Goal: Navigation & Orientation: Understand site structure

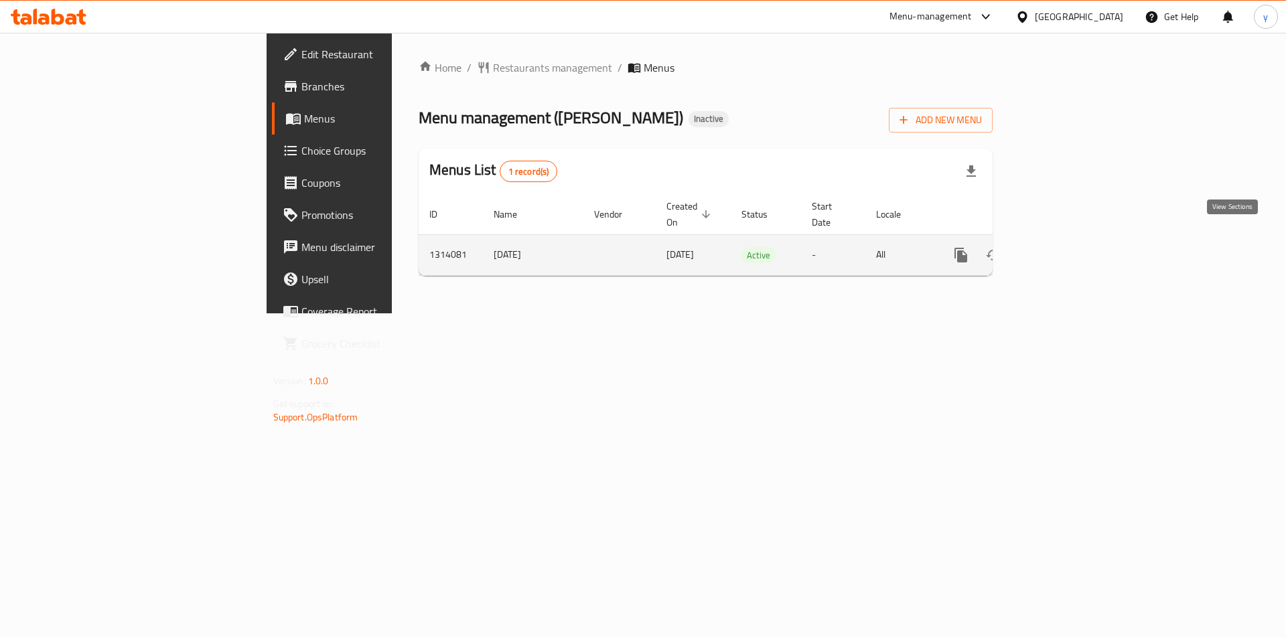
click at [1073, 239] on link "enhanced table" at bounding box center [1057, 255] width 32 height 32
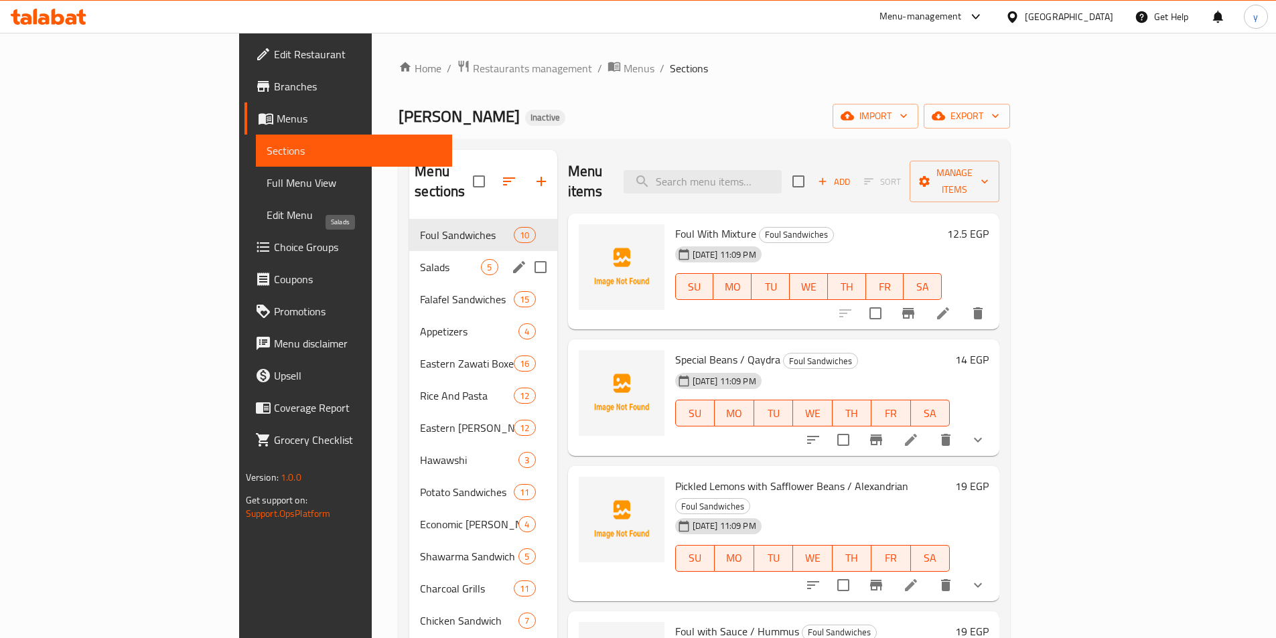
click at [420, 259] on span "Salads" at bounding box center [450, 267] width 61 height 16
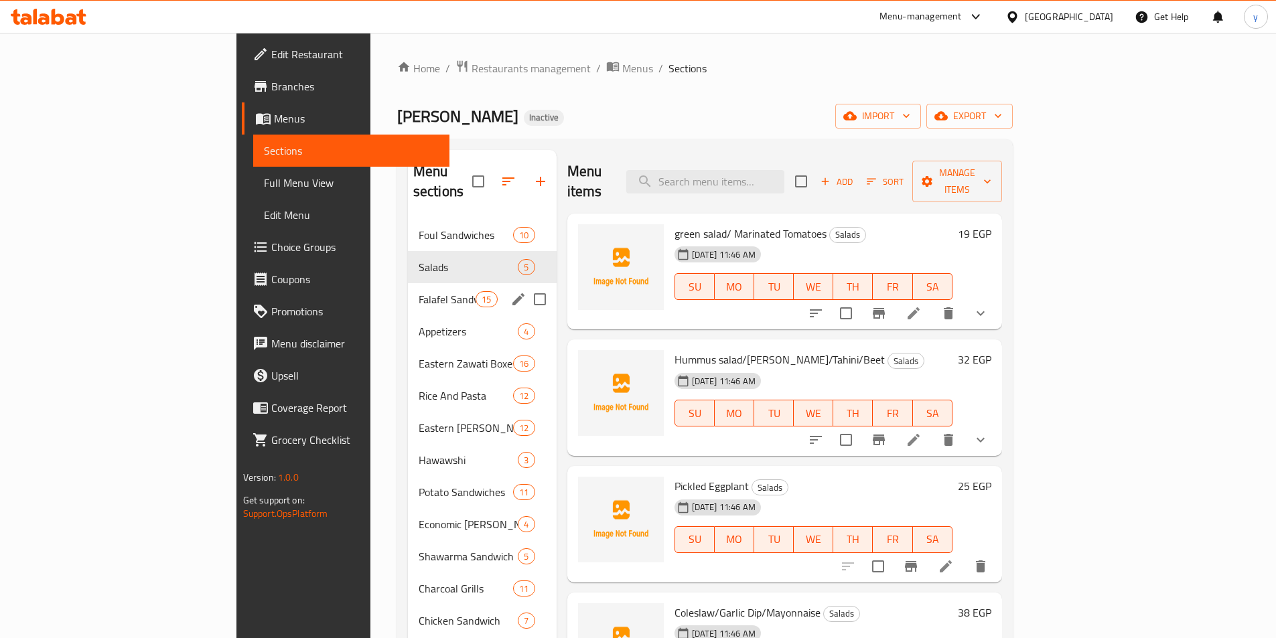
click at [408, 287] on div "Falafel Sandwiches 15" at bounding box center [482, 299] width 149 height 32
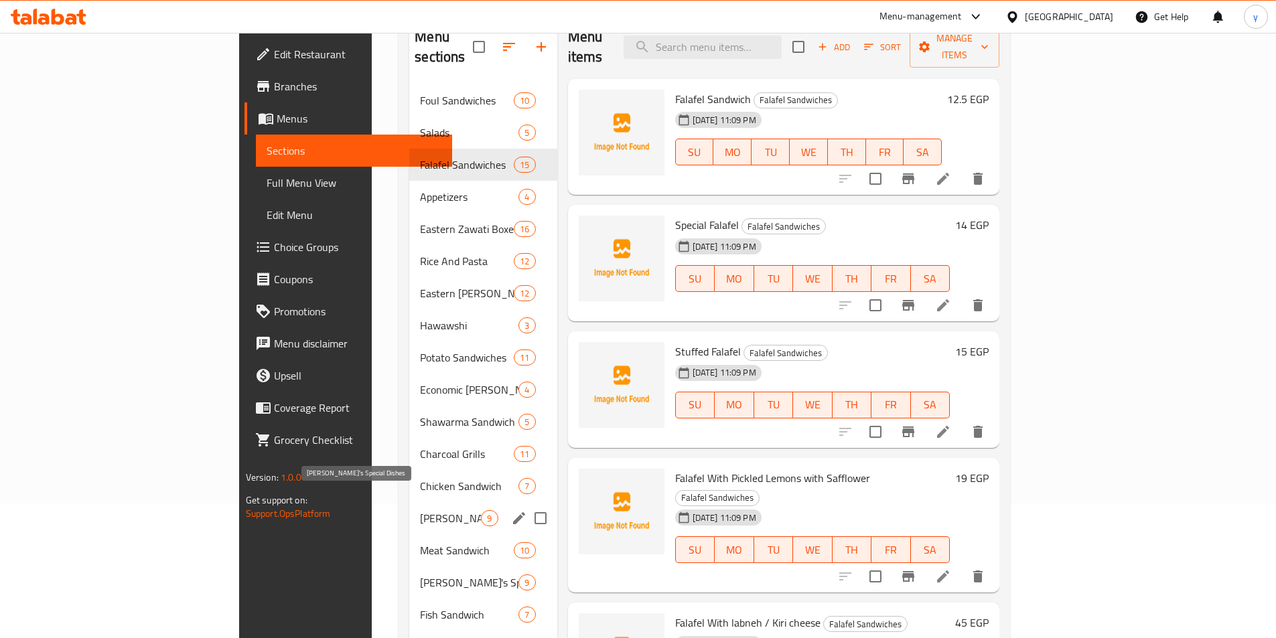
scroll to position [335, 0]
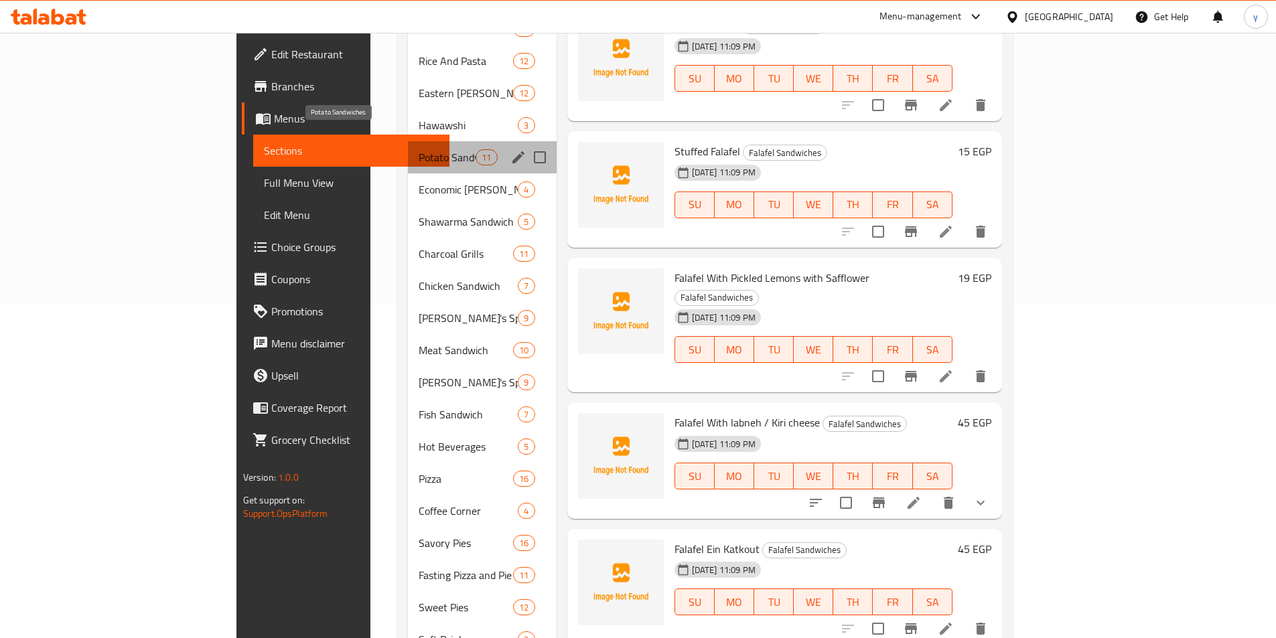
click at [419, 149] on span "Potato Sandwiches" at bounding box center [447, 157] width 57 height 16
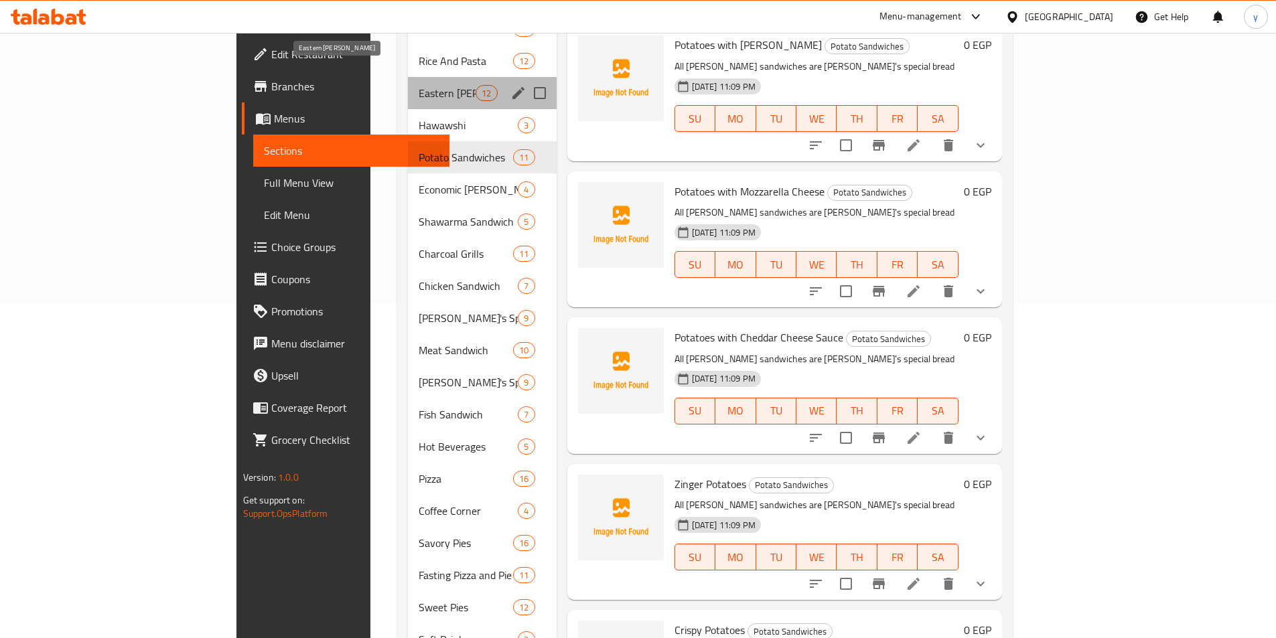
click at [419, 85] on span "Eastern [PERSON_NAME]" at bounding box center [447, 93] width 57 height 16
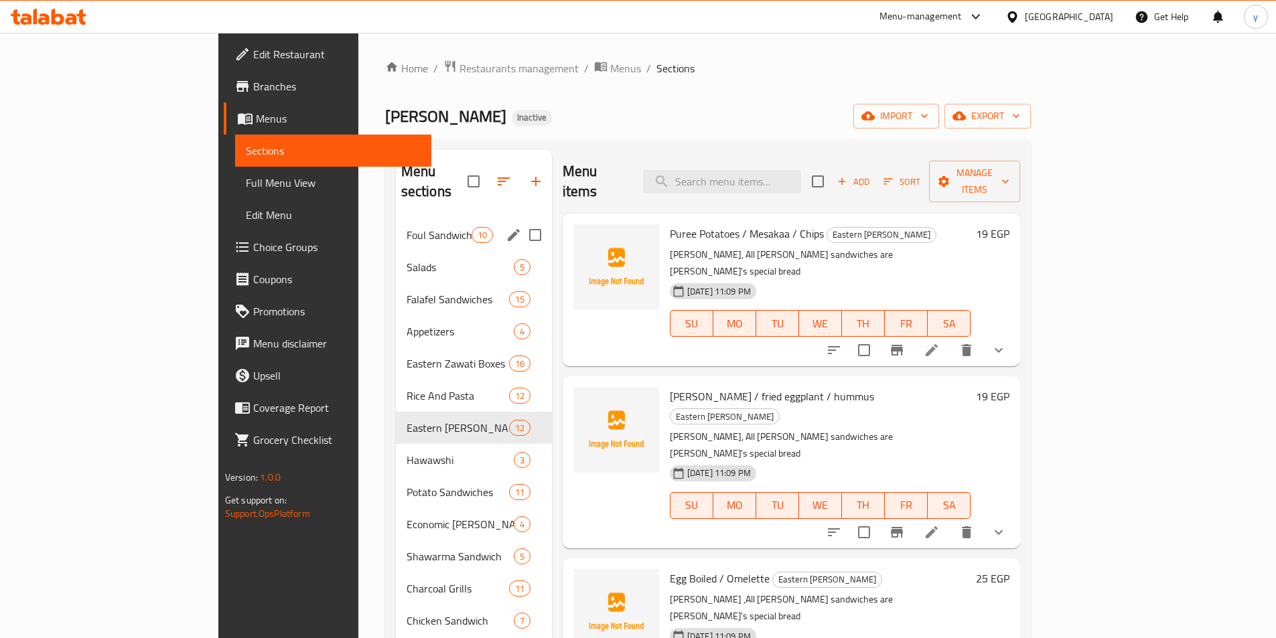
click at [406, 227] on span "Foul Sandwiches" at bounding box center [438, 235] width 65 height 16
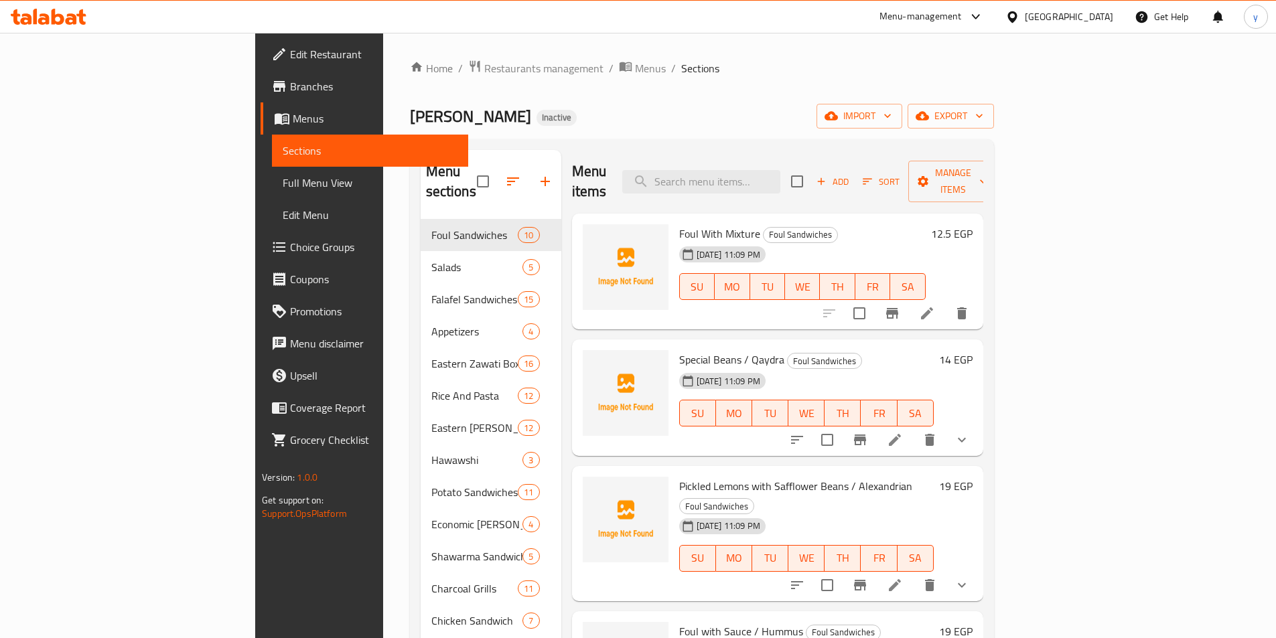
click at [261, 94] on link "Branches" at bounding box center [365, 86] width 208 height 32
